Goal: Transaction & Acquisition: Book appointment/travel/reservation

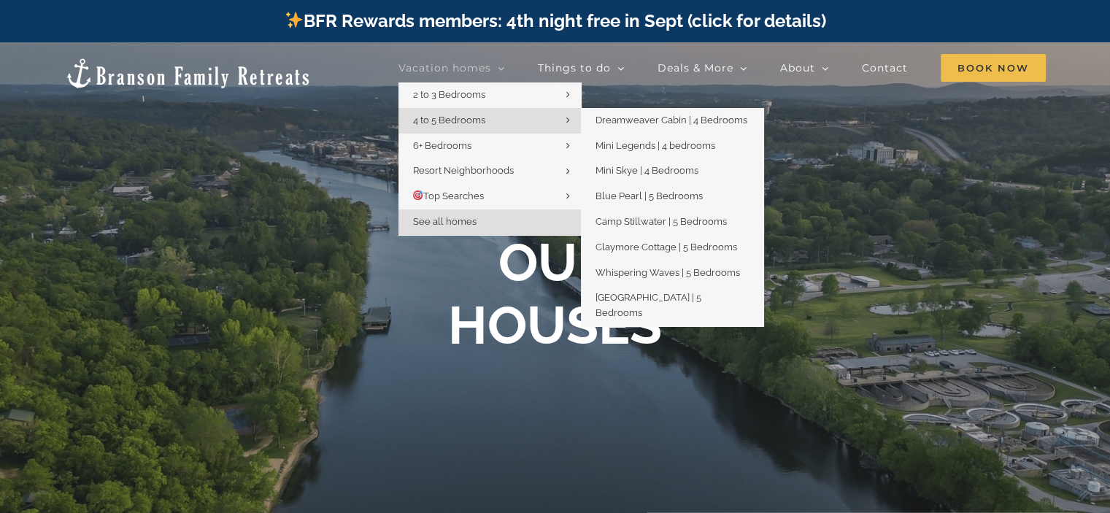
click at [476, 119] on span "4 to 5 Bedrooms" at bounding box center [449, 120] width 72 height 11
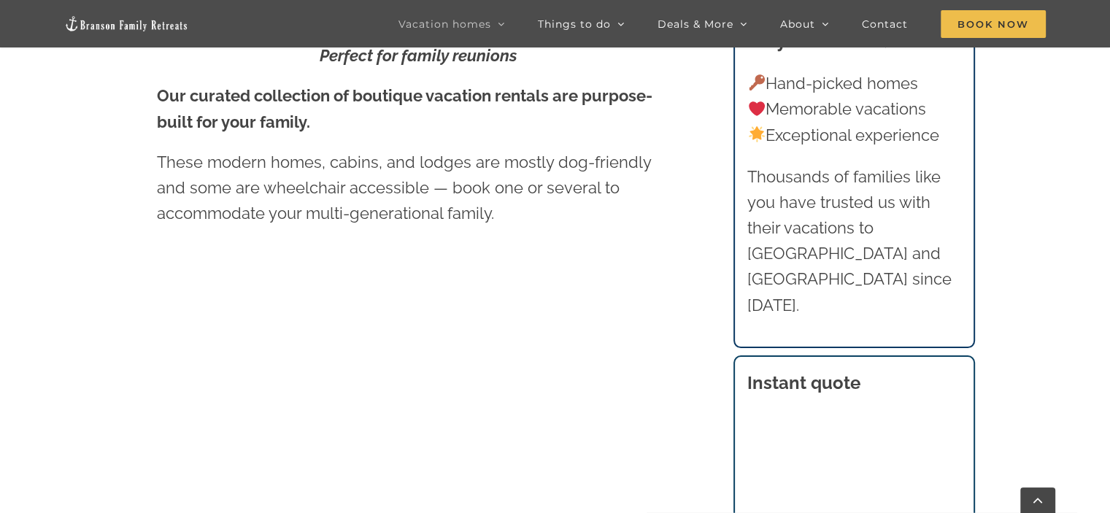
scroll to position [657, 0]
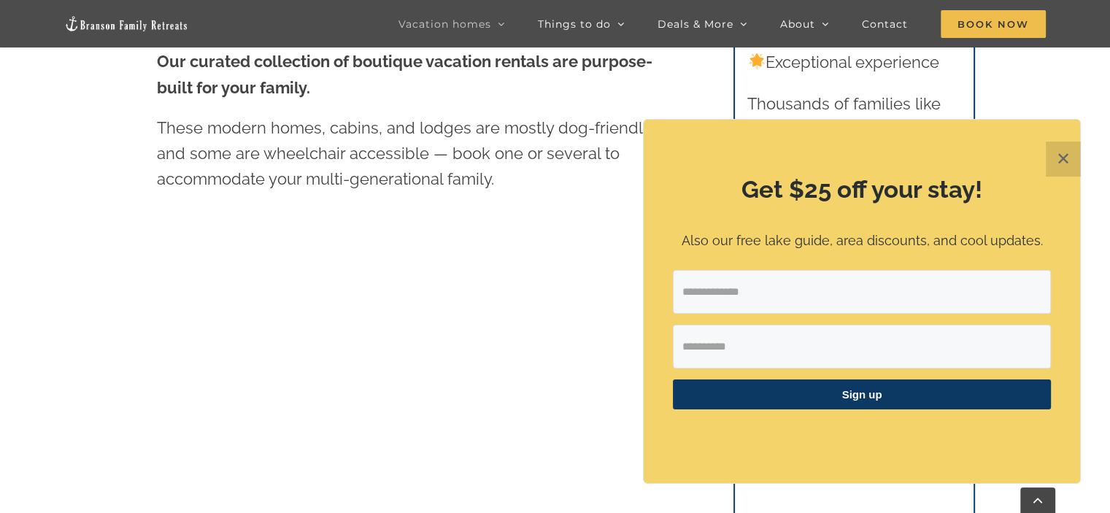
drag, startPoint x: 1068, startPoint y: 163, endPoint x: 1016, endPoint y: 182, distance: 55.2
click at [1066, 164] on button "✕" at bounding box center [1063, 159] width 35 height 35
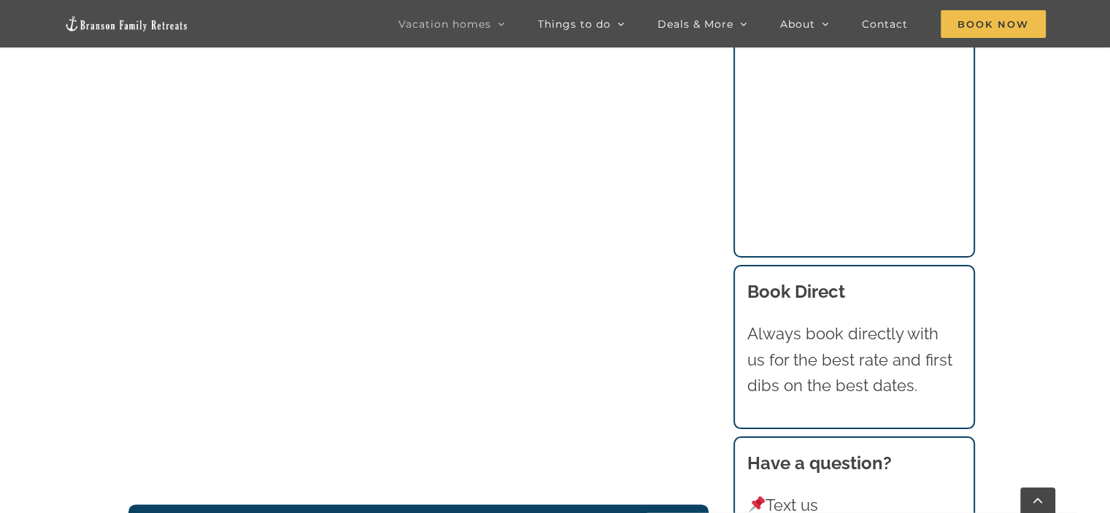
scroll to position [1645, 0]
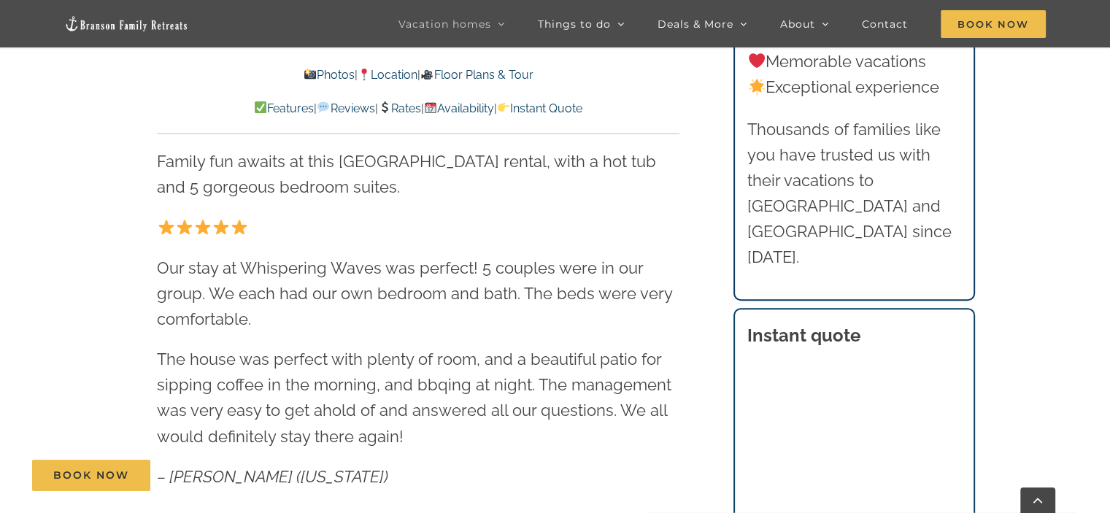
scroll to position [361, 0]
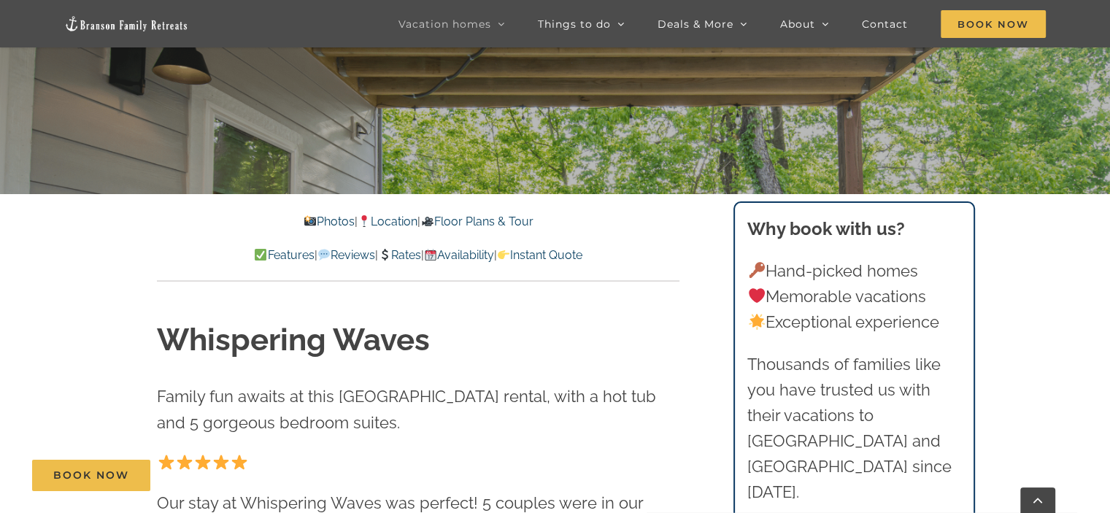
click at [404, 256] on link "Rates" at bounding box center [399, 255] width 43 height 14
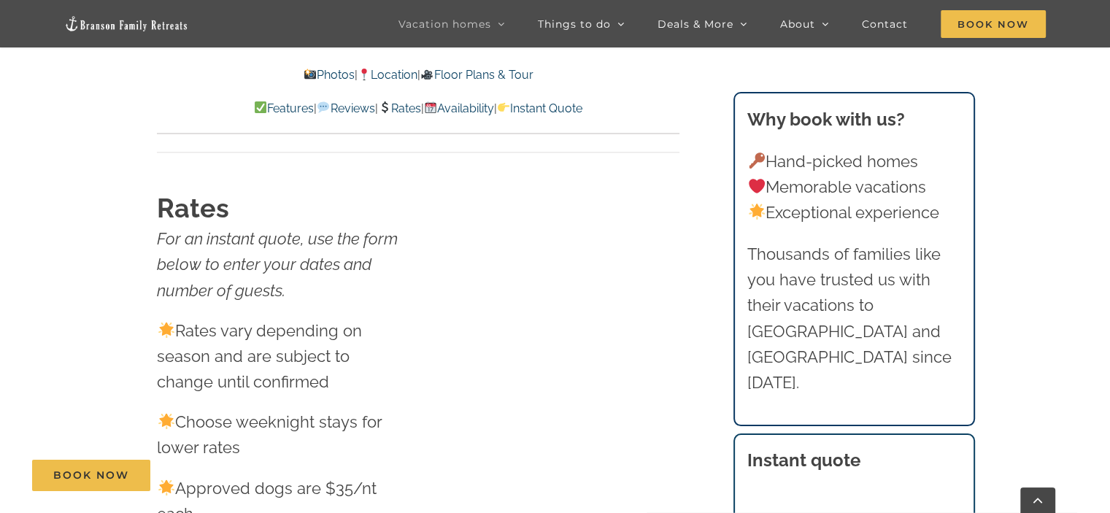
scroll to position [7476, 0]
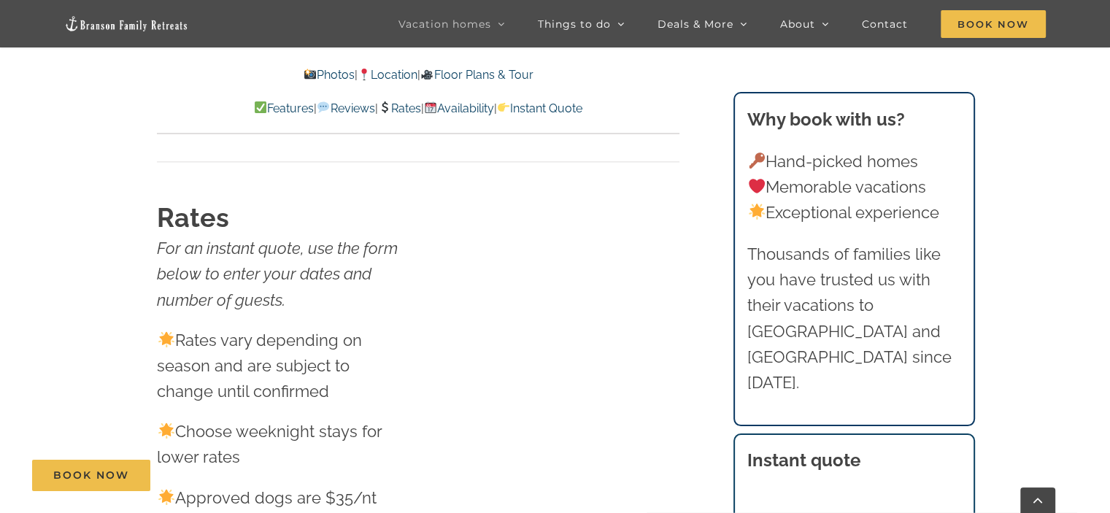
scroll to position [361, 0]
